Goal: Book appointment/travel/reservation

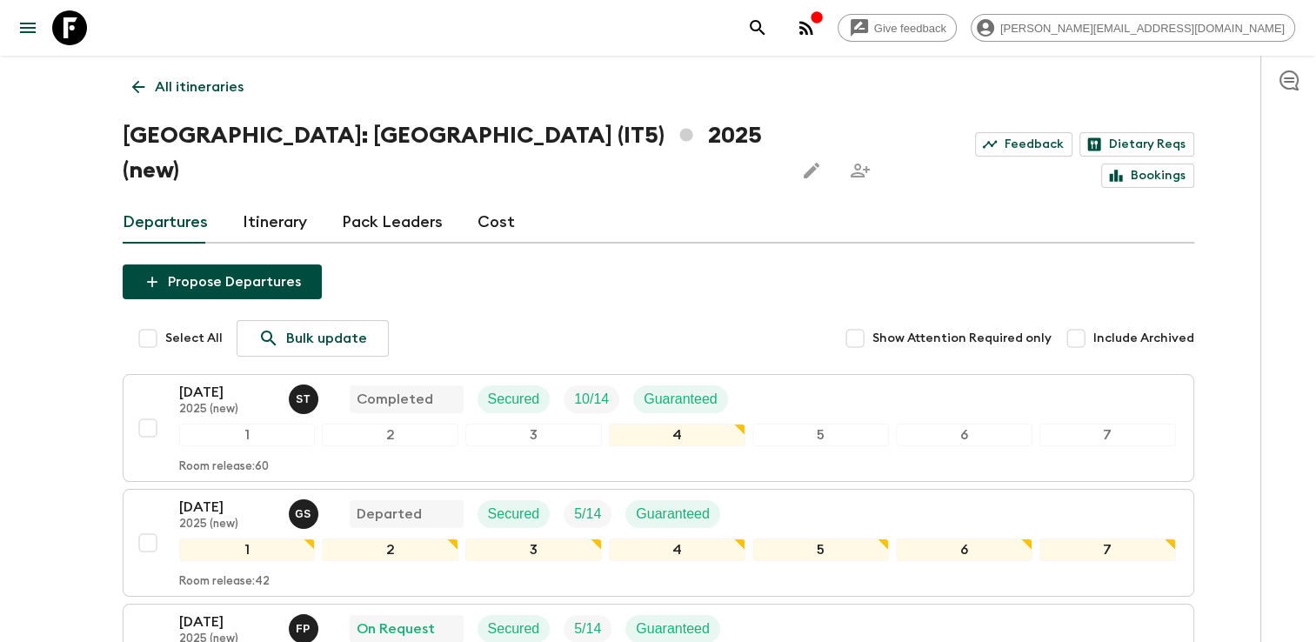
click at [173, 94] on p "All itineraries" at bounding box center [199, 87] width 89 height 21
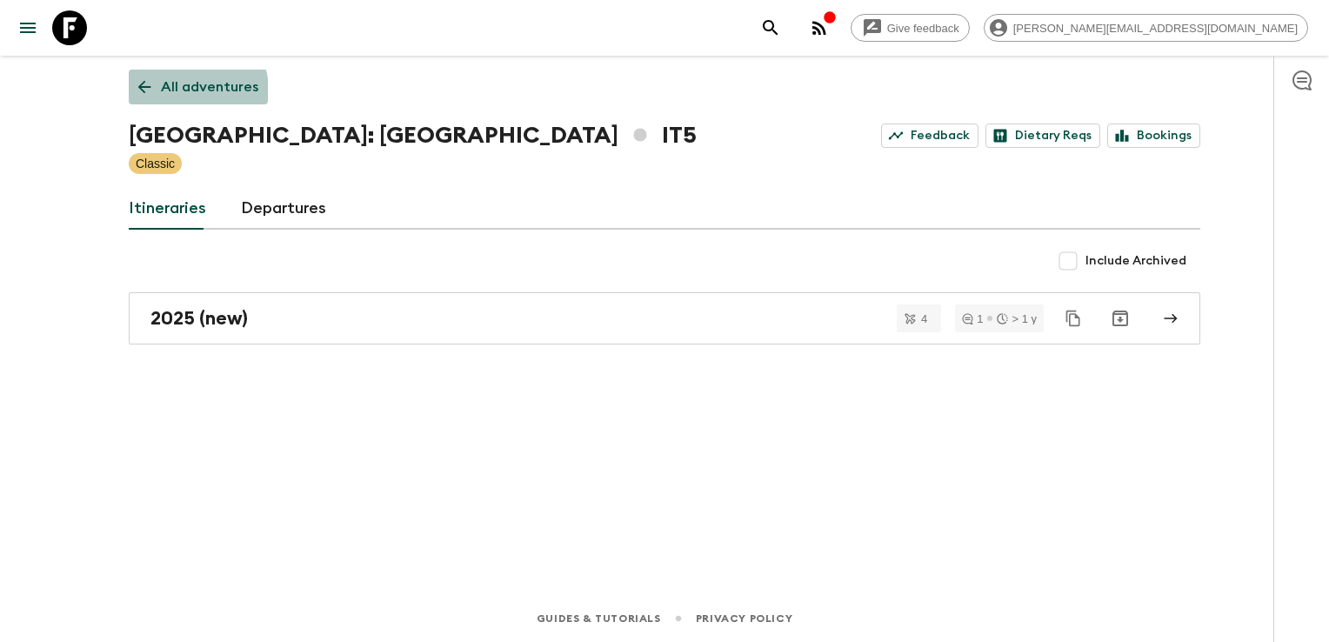
click at [180, 91] on p "All adventures" at bounding box center [209, 87] width 97 height 21
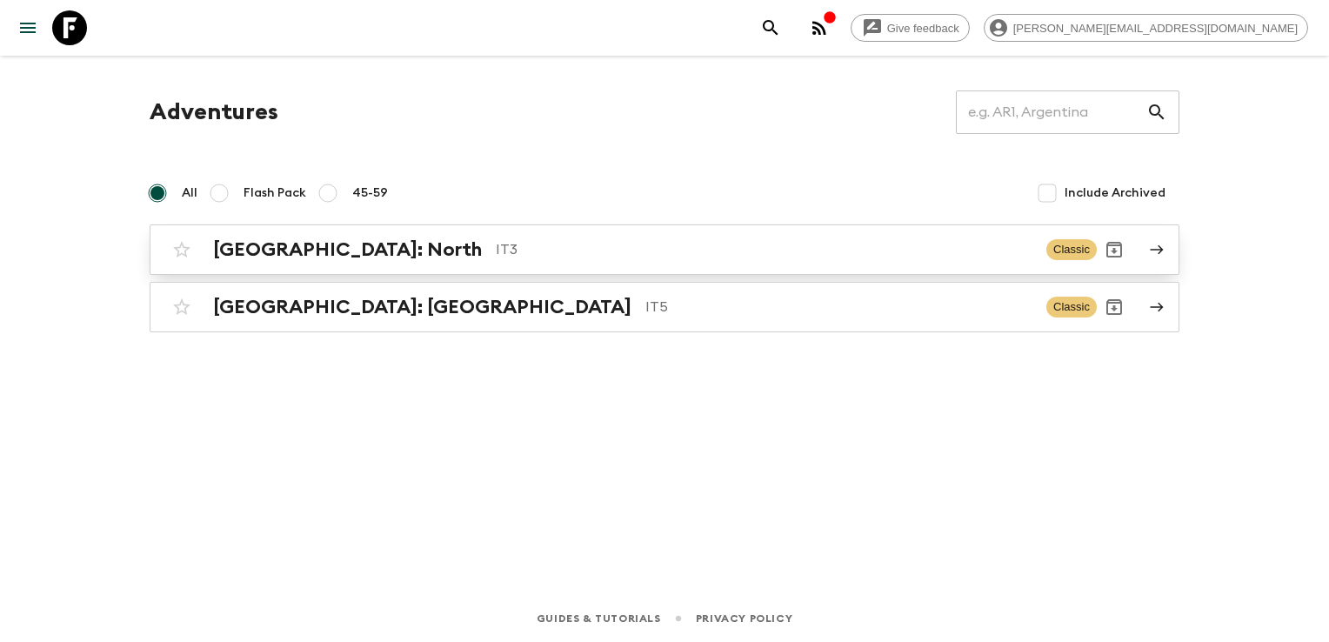
click at [254, 259] on h2 "[GEOGRAPHIC_DATA]: North" at bounding box center [347, 249] width 269 height 23
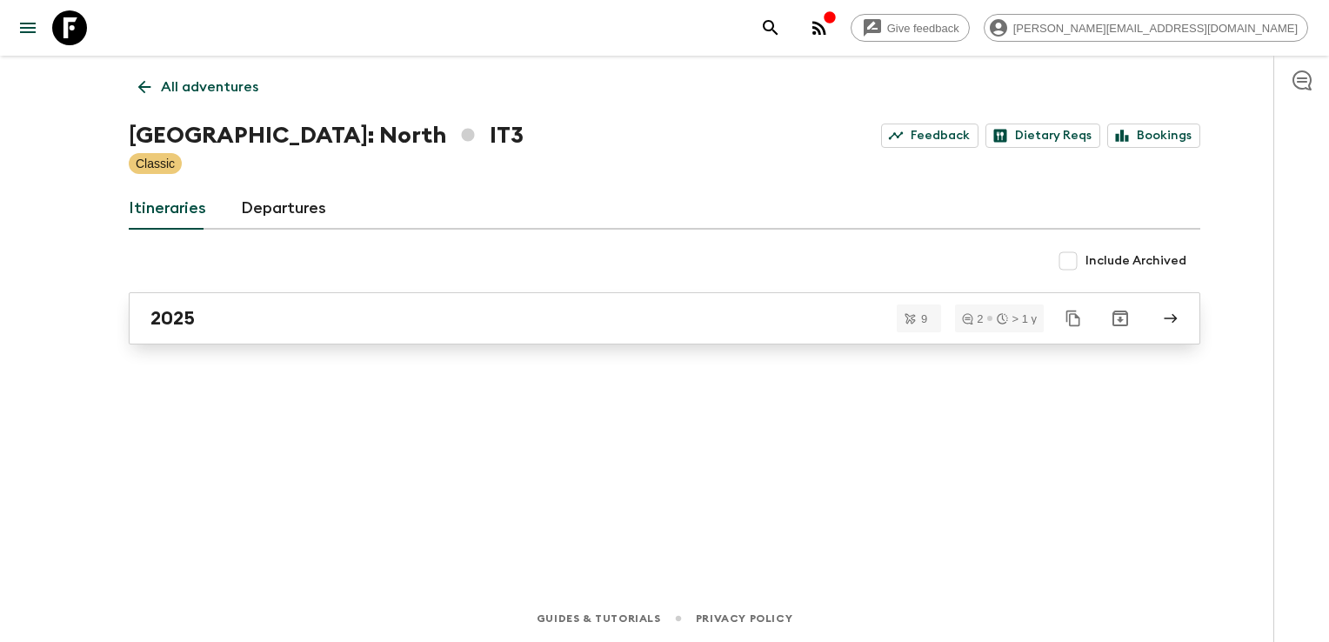
click at [244, 315] on div "2025" at bounding box center [648, 318] width 995 height 23
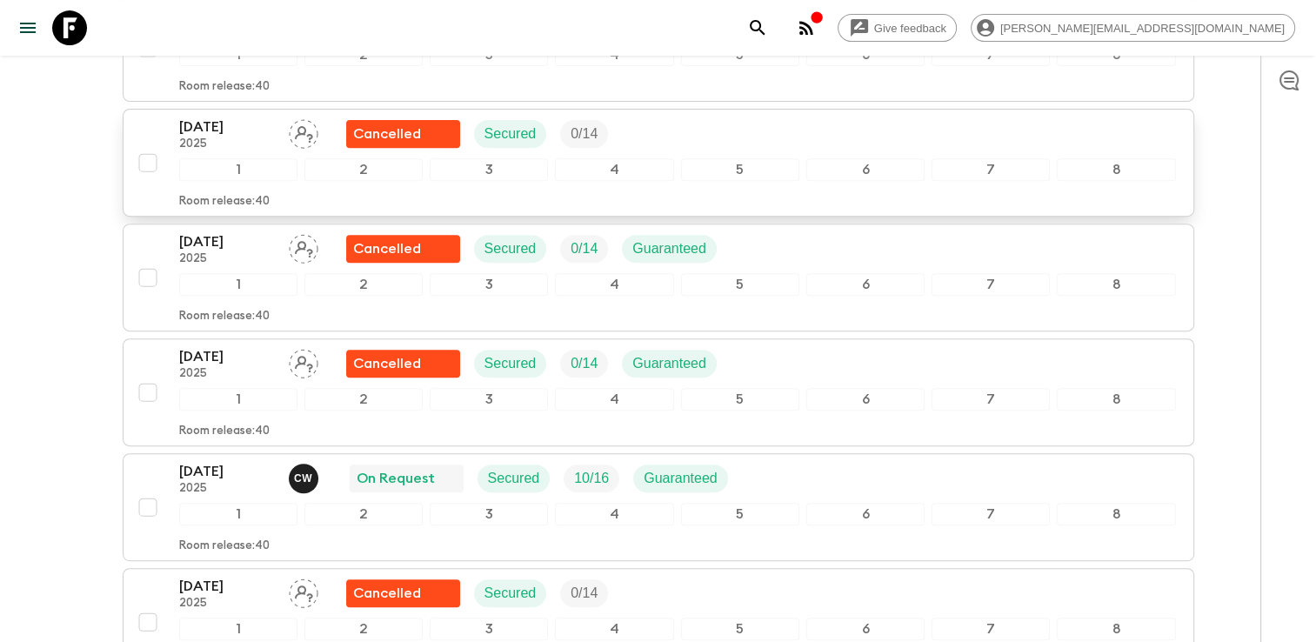
scroll to position [696, 0]
